Goal: Book appointment/travel/reservation

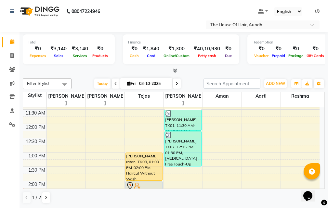
scroll to position [130, 0]
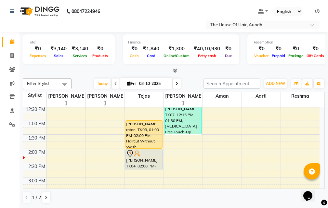
click at [217, 152] on div "8:00 AM 8:30 AM 9:00 AM 9:30 AM 10:00 AM 10:30 AM 11:00 AM 11:30 AM 12:00 PM 12…" at bounding box center [171, 178] width 296 height 400
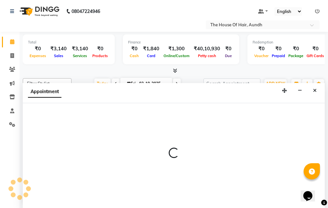
select select "93546"
select select "855"
select select "tentative"
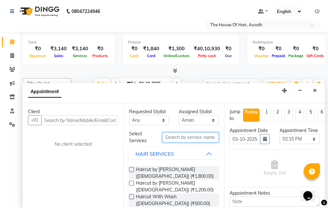
click at [173, 137] on input "text" at bounding box center [190, 137] width 56 height 10
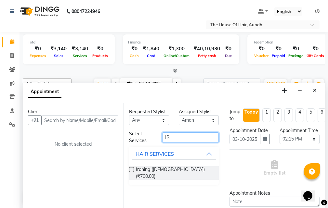
type input "I"
type input "H"
type input "STYLING"
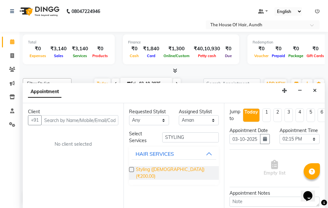
click at [144, 170] on span "Styling ([DEMOGRAPHIC_DATA]) (₹200.00)" at bounding box center [175, 173] width 78 height 14
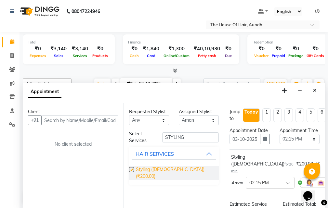
checkbox input "false"
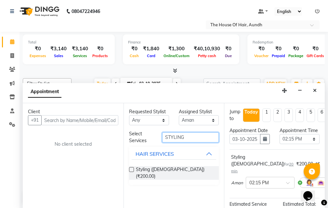
click at [184, 140] on input "STYLING" at bounding box center [190, 137] width 56 height 10
type input "S"
type input "HAIRWAS"
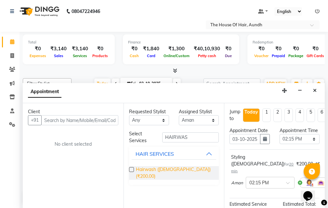
click at [157, 169] on span "Hairwash ([DEMOGRAPHIC_DATA]) (₹200.00)" at bounding box center [175, 173] width 78 height 14
checkbox input "false"
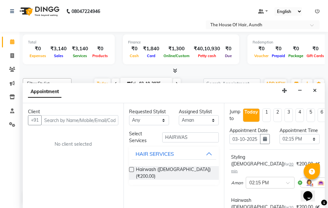
scroll to position [0, 0]
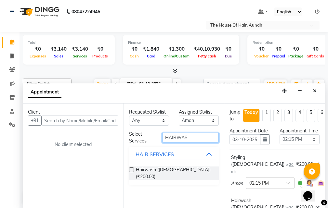
click at [191, 138] on input "HAIRWAS" at bounding box center [190, 138] width 56 height 10
type input "H"
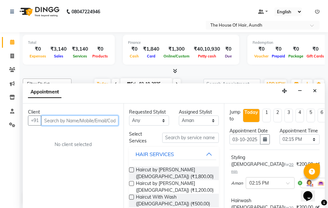
click at [73, 120] on input "text" at bounding box center [79, 121] width 77 height 10
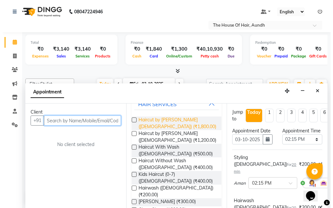
scroll to position [65, 0]
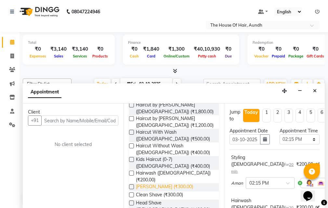
click at [161, 183] on span "[PERSON_NAME] (₹300.00)" at bounding box center [164, 187] width 57 height 8
checkbox input "false"
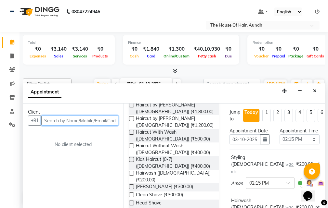
click at [58, 120] on input "text" at bounding box center [79, 121] width 77 height 10
type input "9373386757"
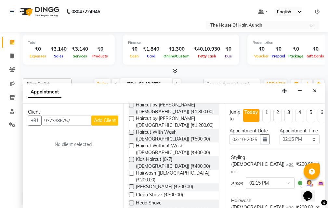
click at [105, 122] on span "Add Client" at bounding box center [105, 121] width 22 height 6
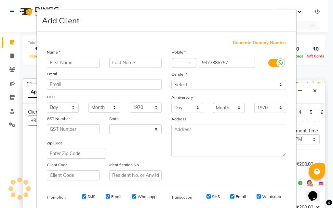
select select "22"
type input "ROHAN"
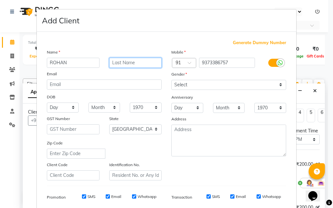
click at [128, 60] on input "text" at bounding box center [135, 63] width 53 height 10
type input "[PERSON_NAME]"
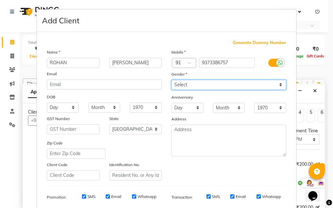
click at [181, 86] on select "Select [DEMOGRAPHIC_DATA] [DEMOGRAPHIC_DATA] Other Prefer Not To Say" at bounding box center [228, 85] width 115 height 10
select select "[DEMOGRAPHIC_DATA]"
click at [171, 80] on select "Select [DEMOGRAPHIC_DATA] [DEMOGRAPHIC_DATA] Other Prefer Not To Say" at bounding box center [228, 85] width 115 height 10
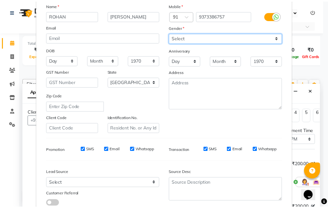
scroll to position [92, 0]
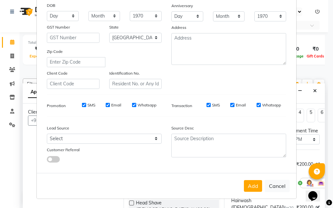
click at [251, 187] on button "Add" at bounding box center [253, 186] width 18 height 12
select select
select select "null"
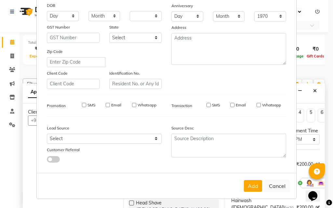
select select
checkbox input "false"
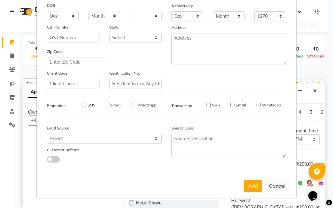
checkbox input "false"
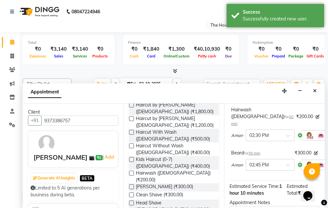
scroll to position [156, 0]
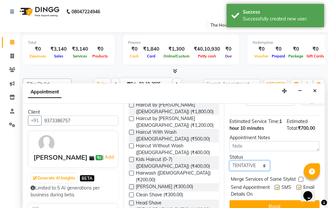
click at [256, 161] on select "Select TENTATIVE CONFIRM CHECK-IN UPCOMING" at bounding box center [249, 166] width 40 height 10
select select "upcoming"
click at [229, 161] on select "Select TENTATIVE CONFIRM CHECK-IN UPCOMING" at bounding box center [249, 166] width 40 height 10
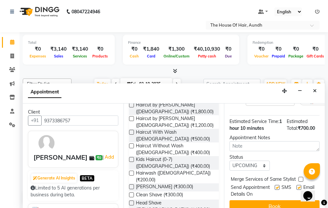
click at [300, 177] on label at bounding box center [300, 179] width 5 height 5
click at [300, 178] on input "checkbox" at bounding box center [300, 180] width 4 height 4
checkbox input "true"
click at [278, 200] on button "Book" at bounding box center [274, 206] width 90 height 12
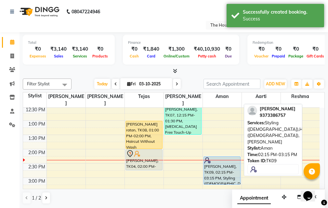
click at [229, 166] on div "[PERSON_NAME], TK09, 02:15 PM-03:15 PM, Styling ([DEMOGRAPHIC_DATA]),Hairwash (…" at bounding box center [222, 171] width 36 height 28
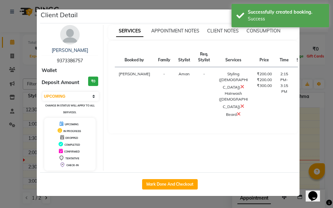
click at [317, 76] on button "START" at bounding box center [323, 76] width 13 height 8
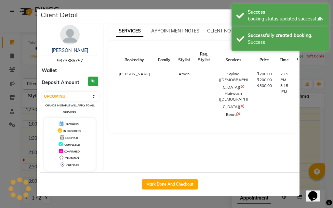
select select "1"
click at [309, 116] on ngb-modal-window "Client Detail [PERSON_NAME] 9373386757 Wallet Deposit Amount ₹0 Select IN SERVI…" at bounding box center [166, 104] width 333 height 208
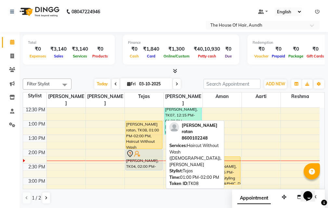
click at [148, 128] on div "[PERSON_NAME] ratan, TK08, 01:00 PM-02:00 PM, Haircut Without Wash ([DEMOGRAPHI…" at bounding box center [144, 135] width 36 height 28
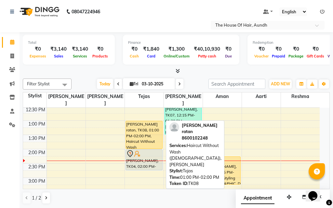
select select "1"
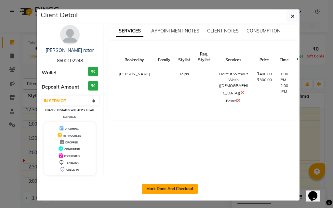
click at [177, 188] on button "Mark Done And Checkout" at bounding box center [170, 189] width 56 height 10
select select "service"
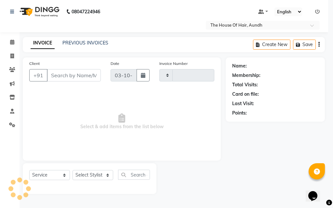
type input "2138"
select select "26"
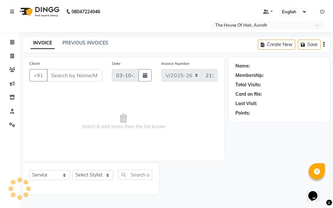
type input "8600102248"
select select "6864"
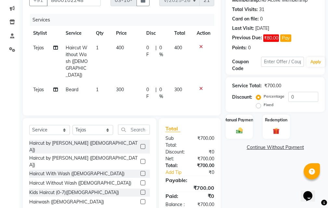
scroll to position [90, 0]
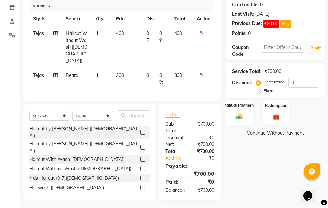
click at [238, 118] on img at bounding box center [238, 117] width 11 height 8
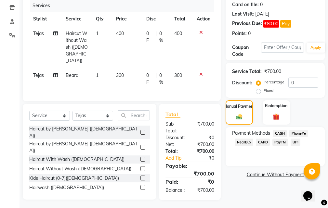
click at [294, 144] on span "UPI" at bounding box center [295, 142] width 10 height 7
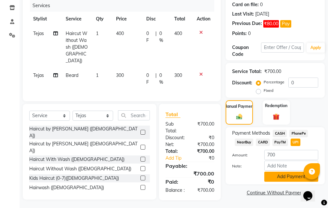
click at [285, 177] on button "Add Payment" at bounding box center [291, 177] width 54 height 10
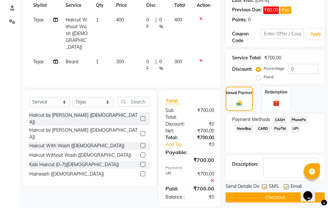
scroll to position [110, 0]
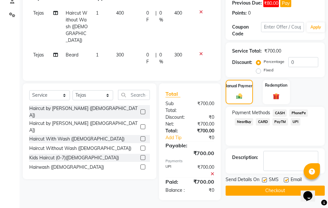
click at [276, 192] on button "Checkout" at bounding box center [274, 191] width 99 height 10
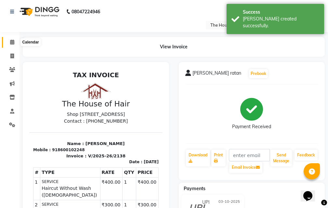
click at [11, 42] on icon at bounding box center [12, 42] width 4 height 5
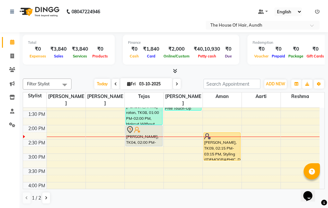
scroll to position [139, 0]
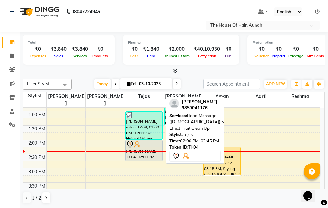
click at [150, 141] on div at bounding box center [144, 145] width 36 height 8
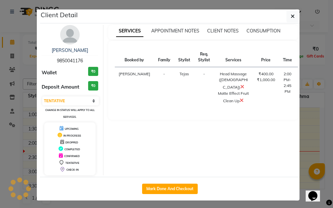
click at [320, 74] on button "START" at bounding box center [326, 76] width 13 height 8
select select "1"
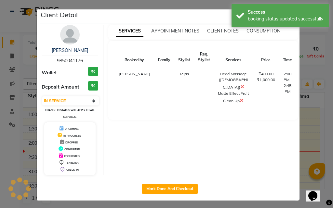
click at [306, 124] on ngb-modal-window "Client Detail [PERSON_NAME] 9850041176 Wallet ₹0 Deposit Amount ₹0 Select IN SE…" at bounding box center [166, 104] width 333 height 208
